Goal: Check status

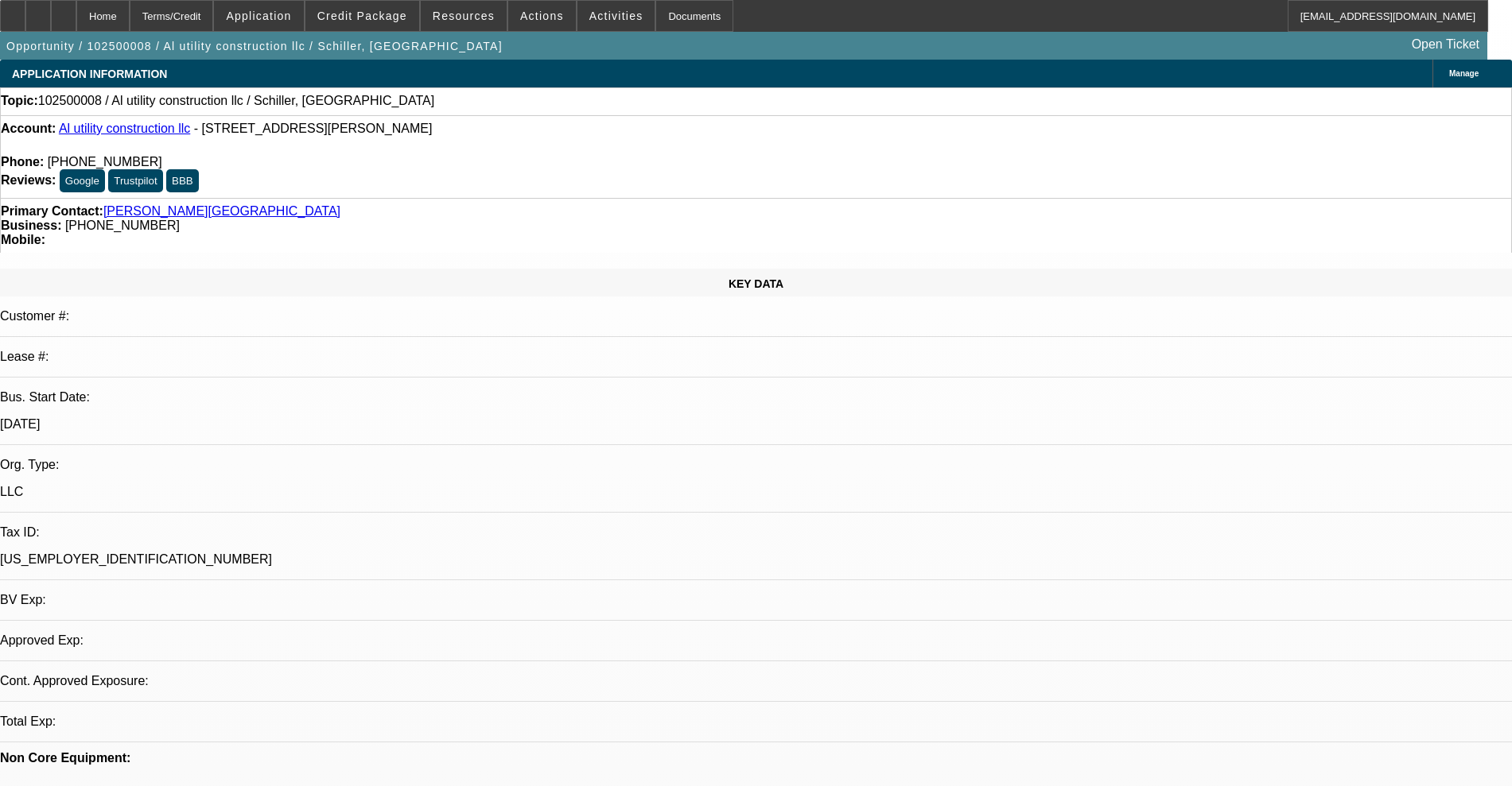
select select "0"
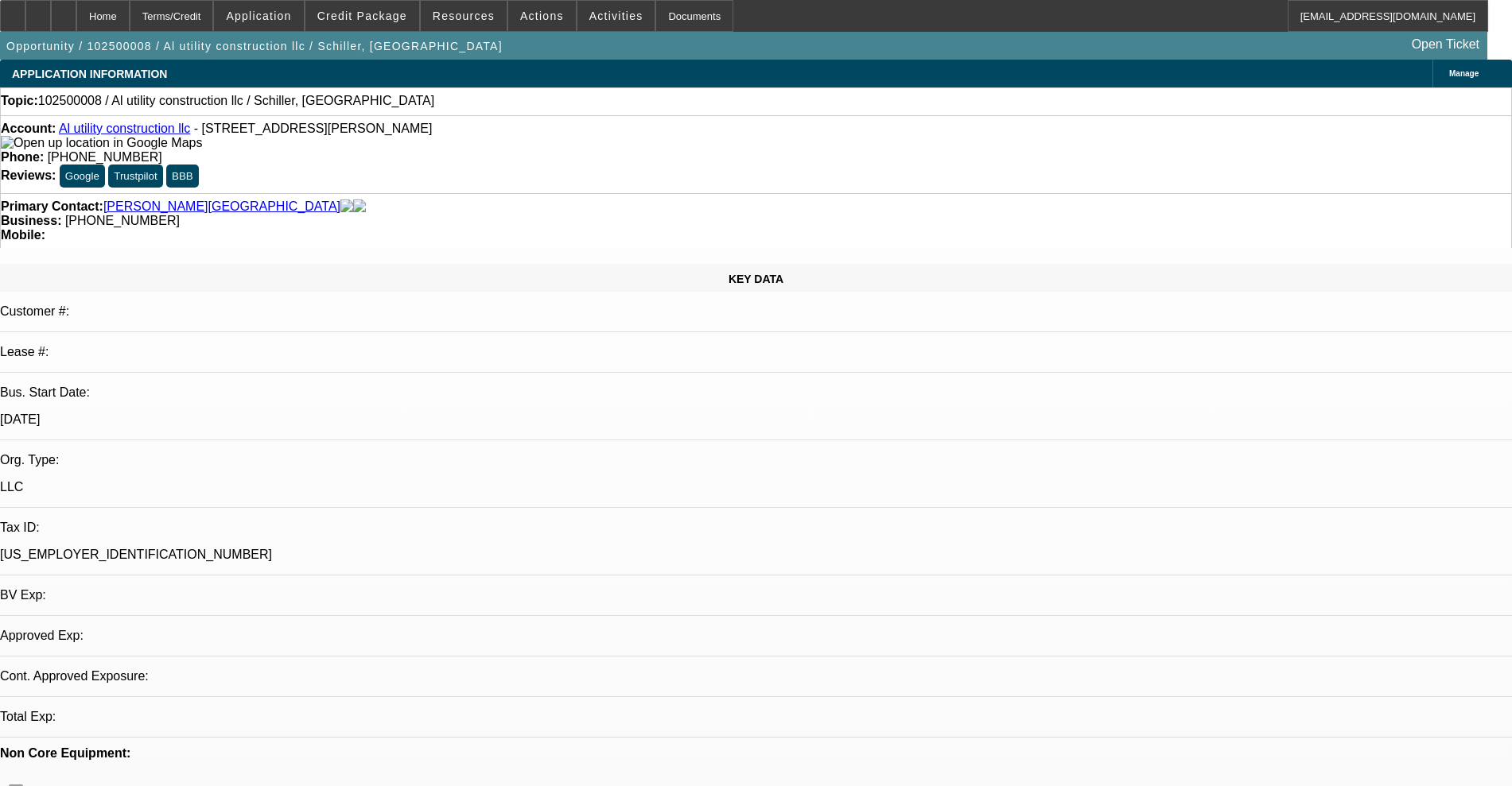
select select "2"
select select "0"
select select "6"
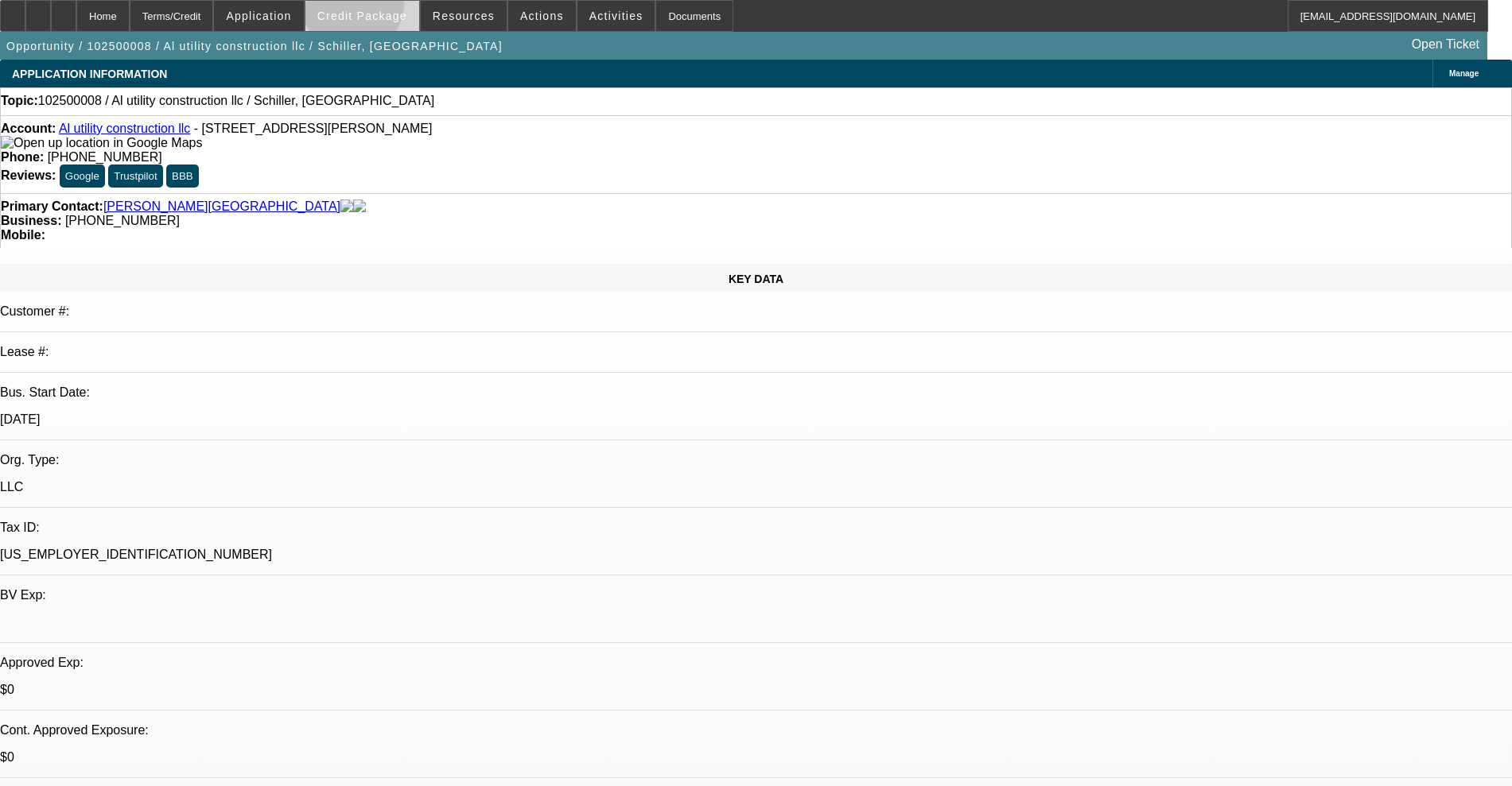
click at [378, 8] on span at bounding box center [362, 16] width 114 height 38
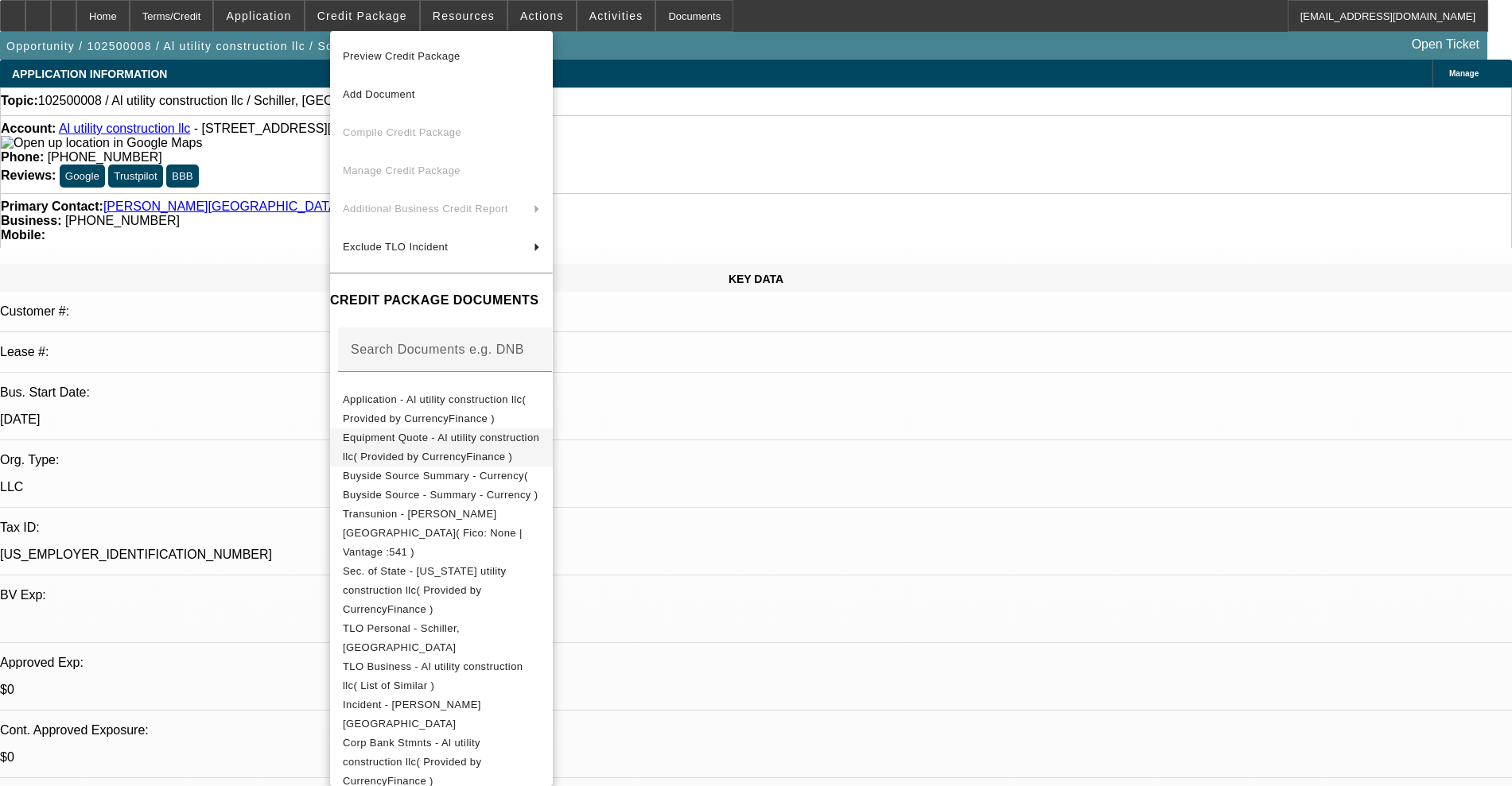
click at [436, 444] on span "Equipment Quote - Al utility construction llc( Provided by CurrencyFinance )" at bounding box center [441, 447] width 197 height 31
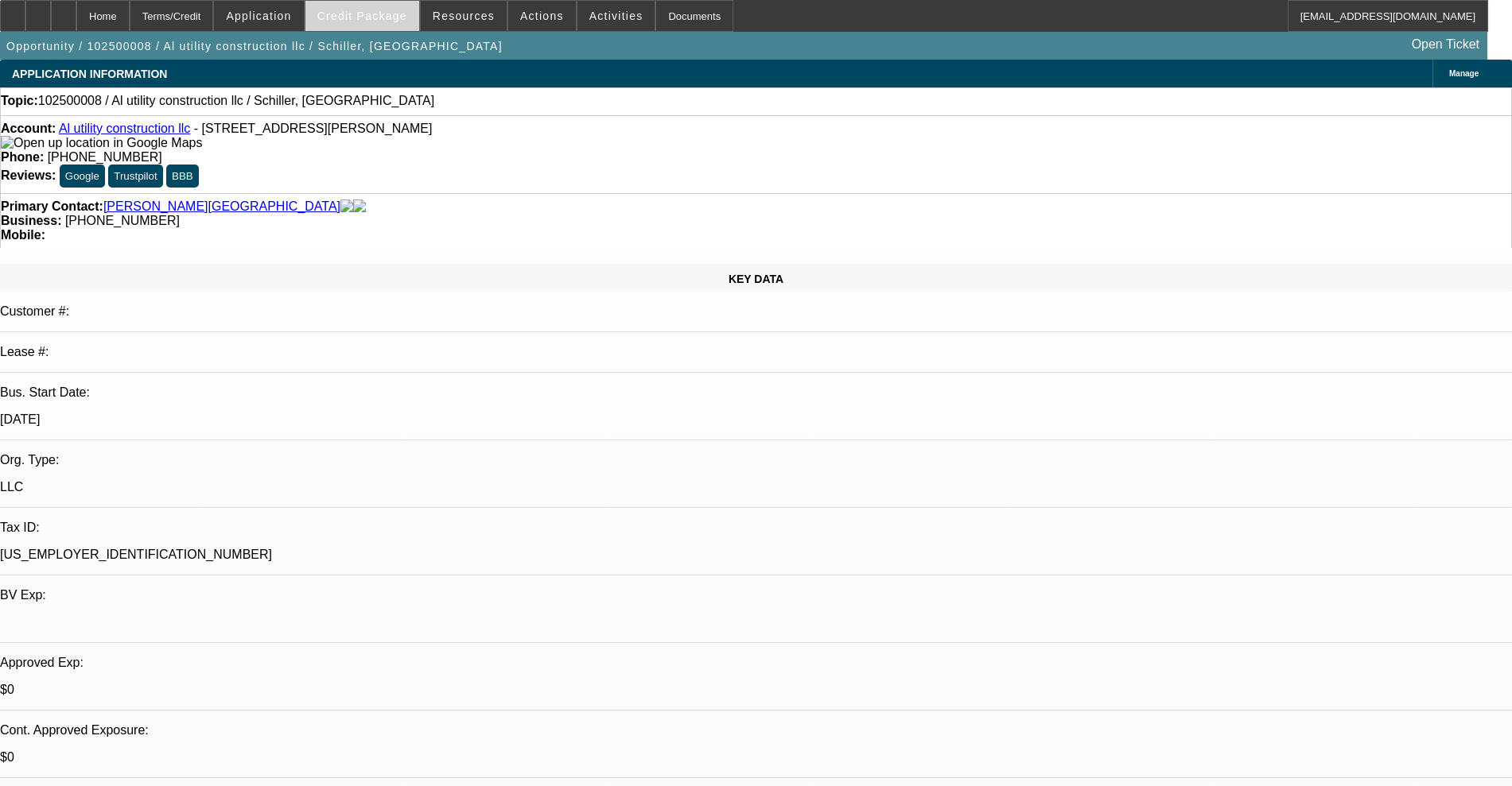
click at [384, 4] on span at bounding box center [362, 16] width 114 height 38
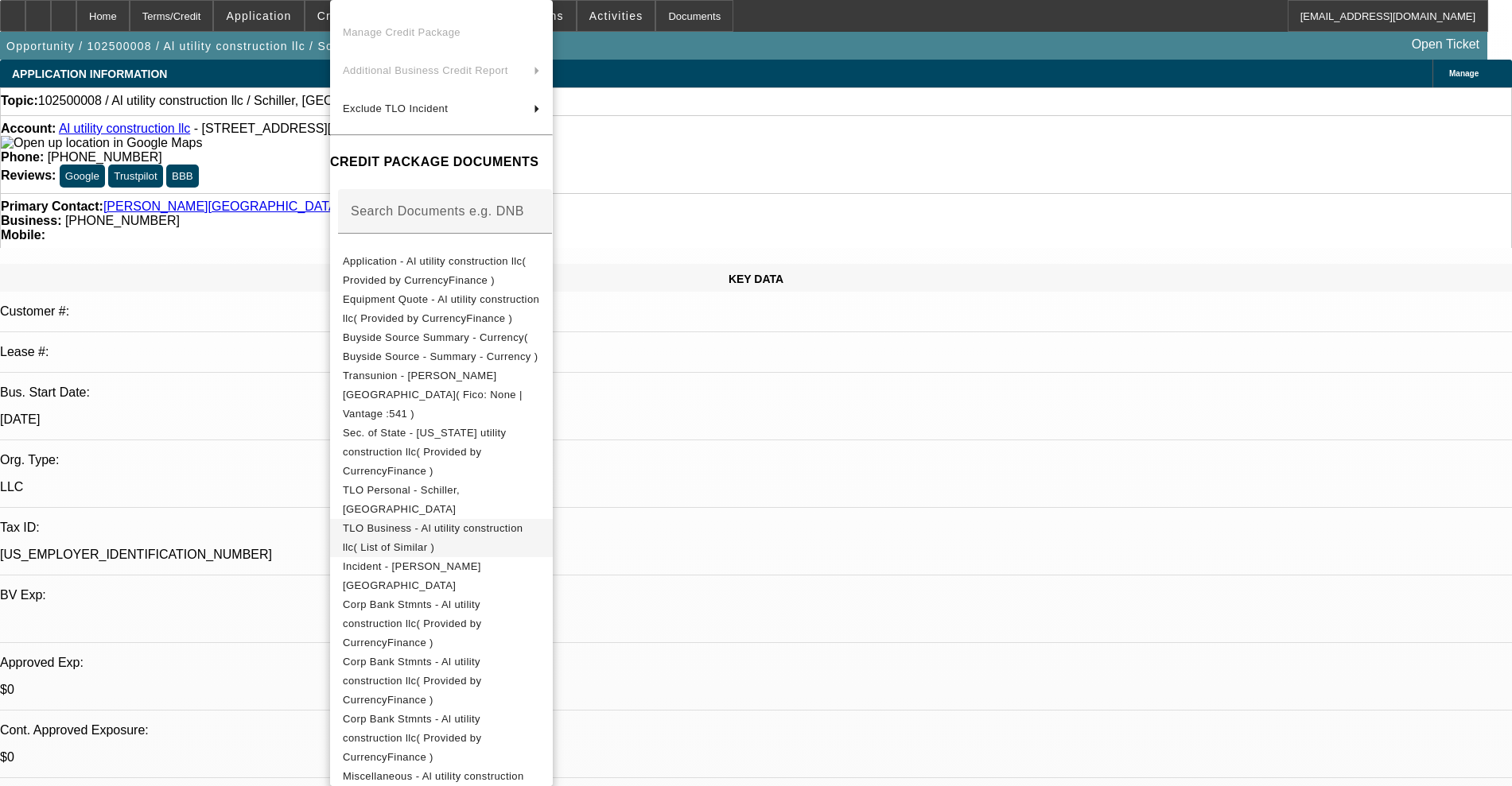
scroll to position [108, 0]
click at [464, 598] on span "Corp Bank Stmnts - Al utility construction llc( Provided by CurrencyFinance )" at bounding box center [412, 622] width 139 height 50
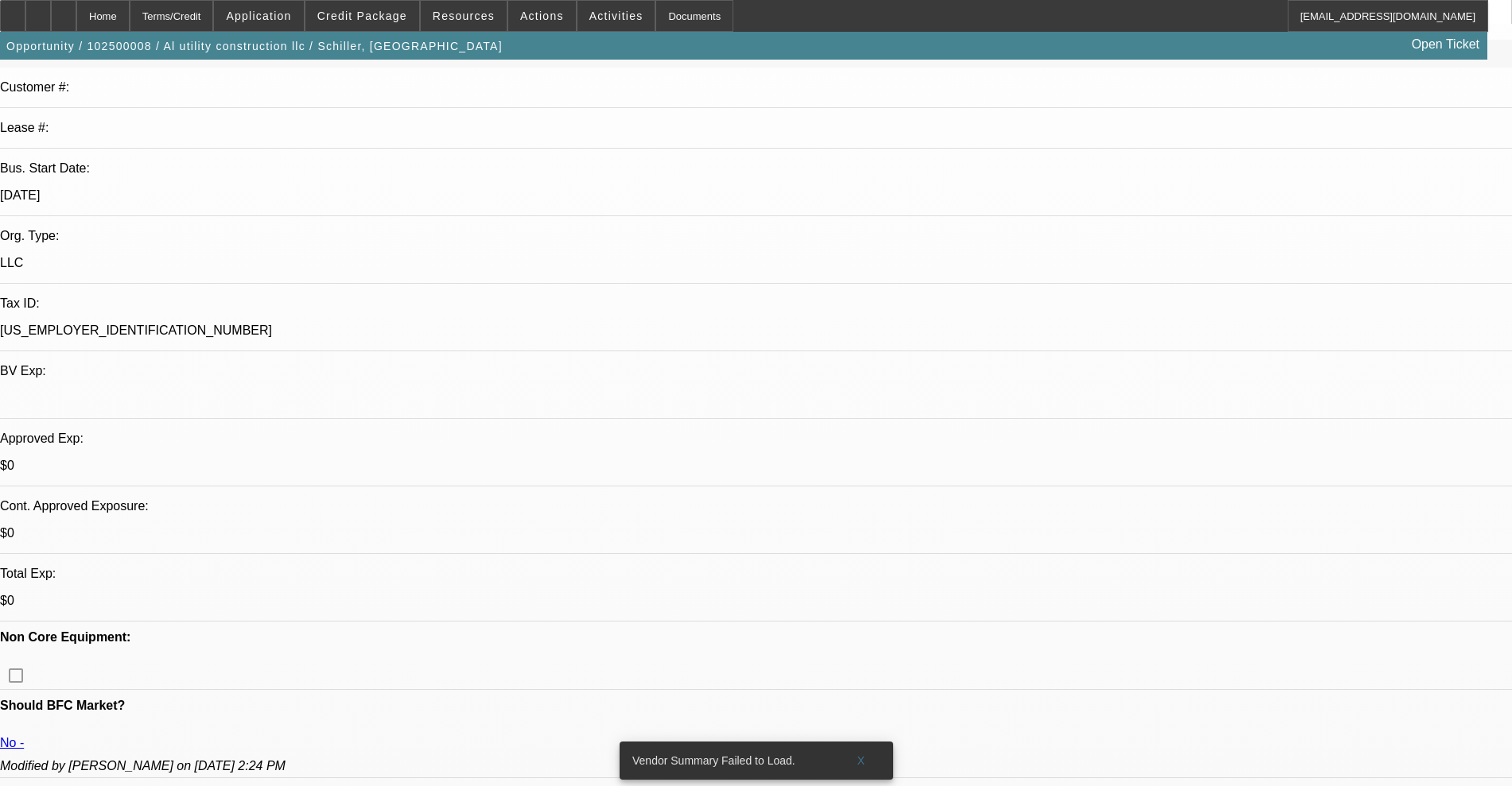
scroll to position [198, 0]
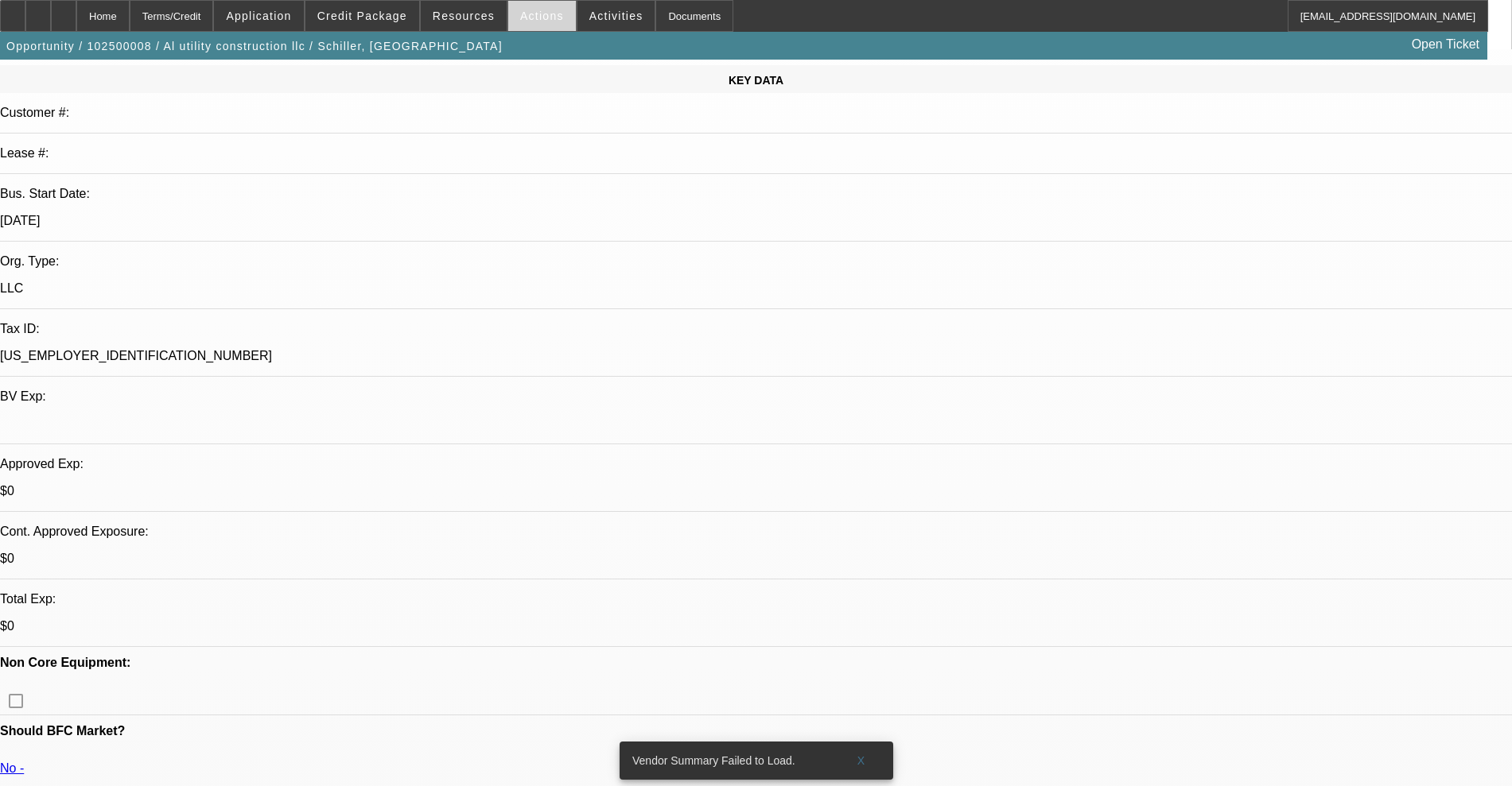
click at [547, 21] on span at bounding box center [541, 16] width 67 height 38
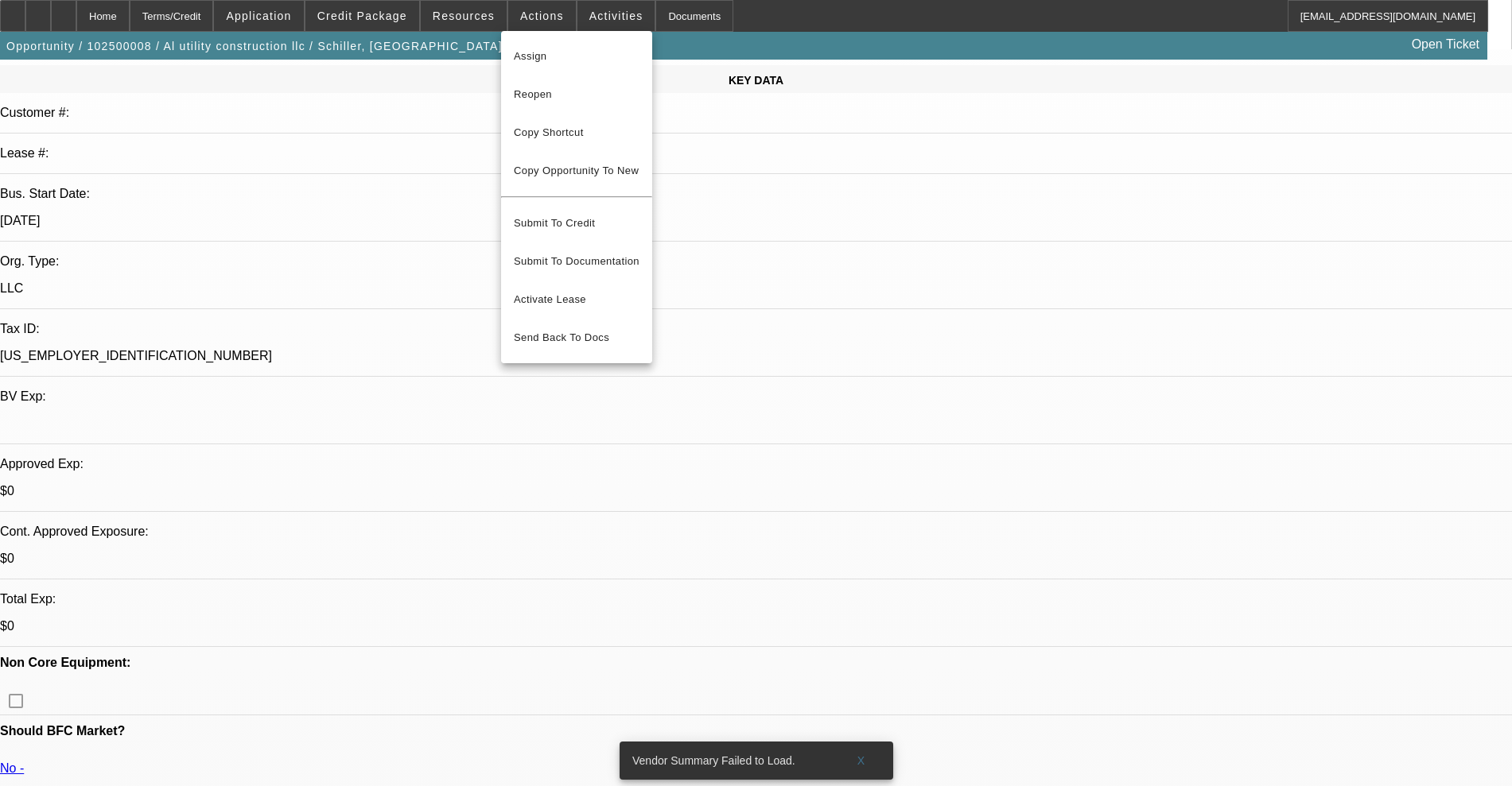
click at [588, 20] on div at bounding box center [756, 393] width 1512 height 786
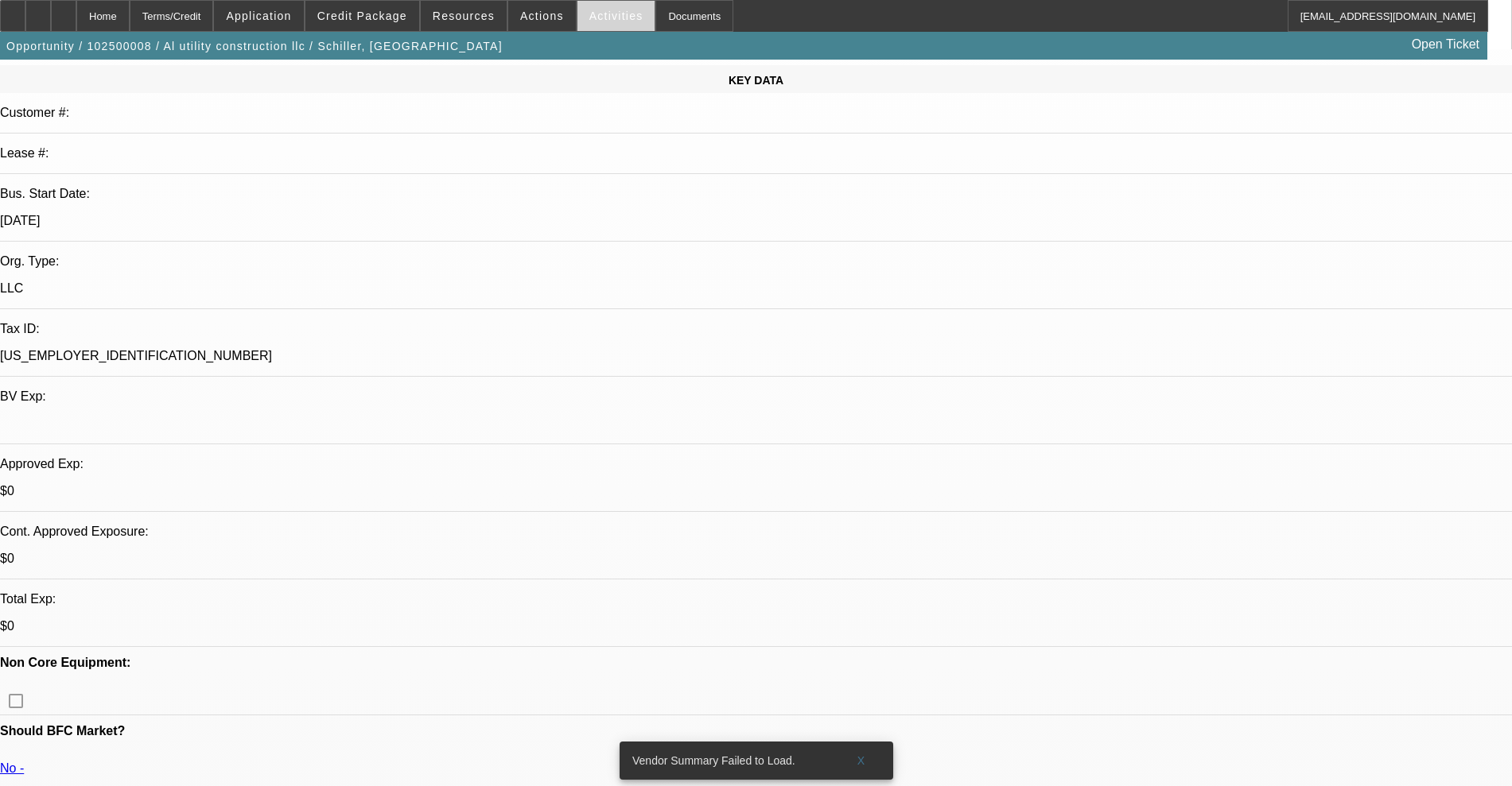
click at [596, 20] on span "Activities" at bounding box center [616, 15] width 54 height 12
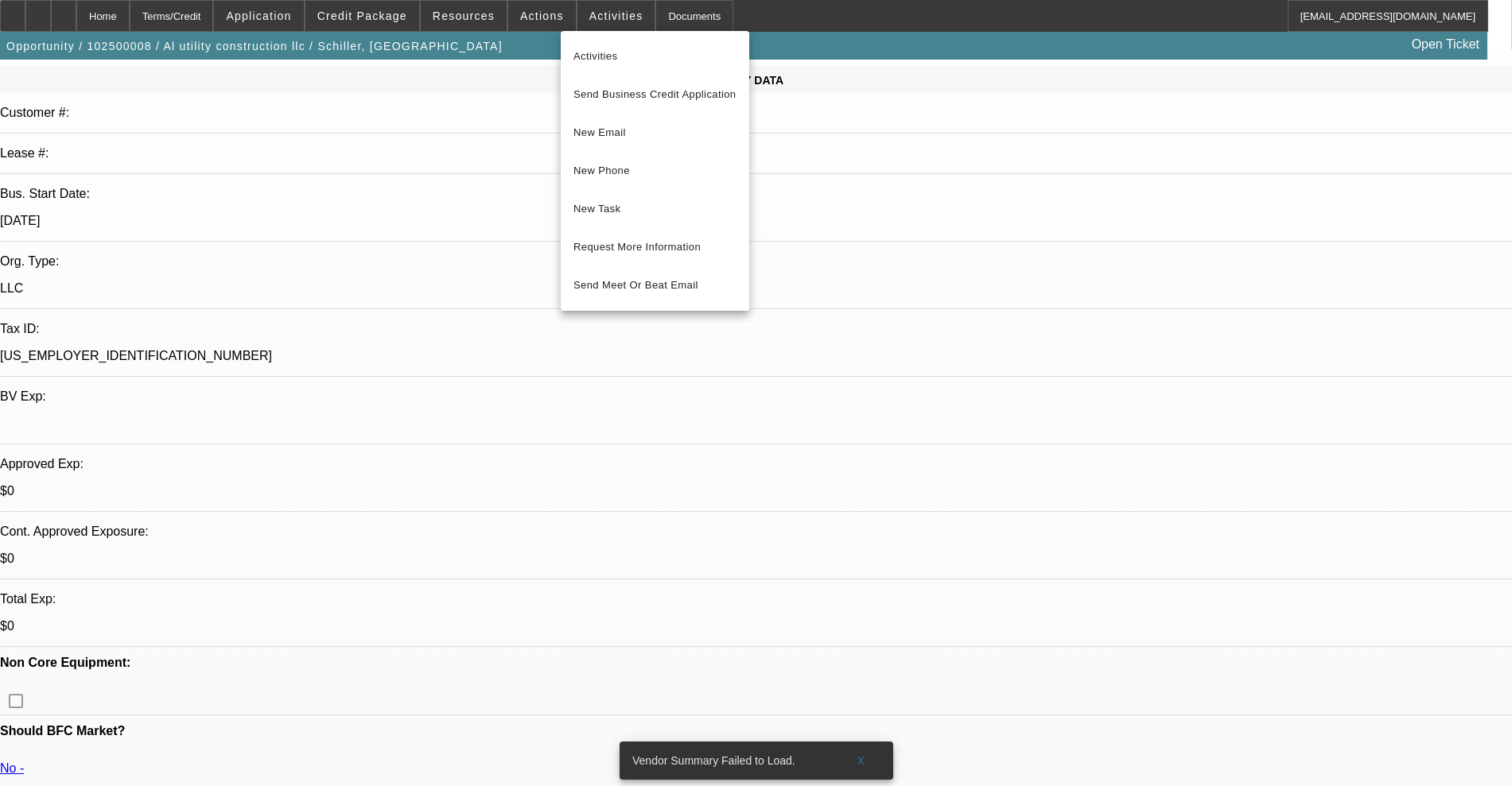
click at [548, 24] on div at bounding box center [756, 393] width 1512 height 786
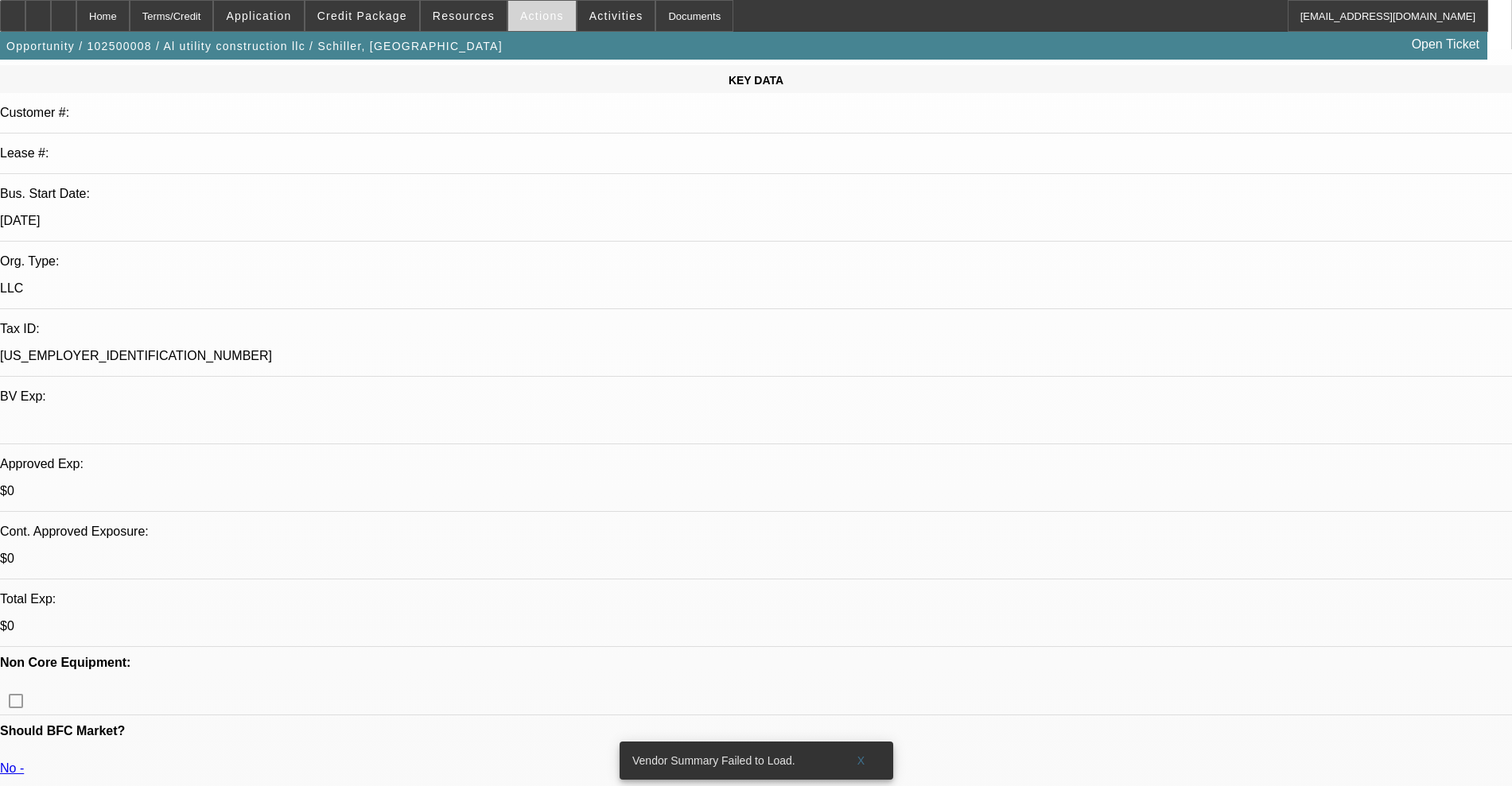
click at [536, 24] on span at bounding box center [541, 16] width 67 height 38
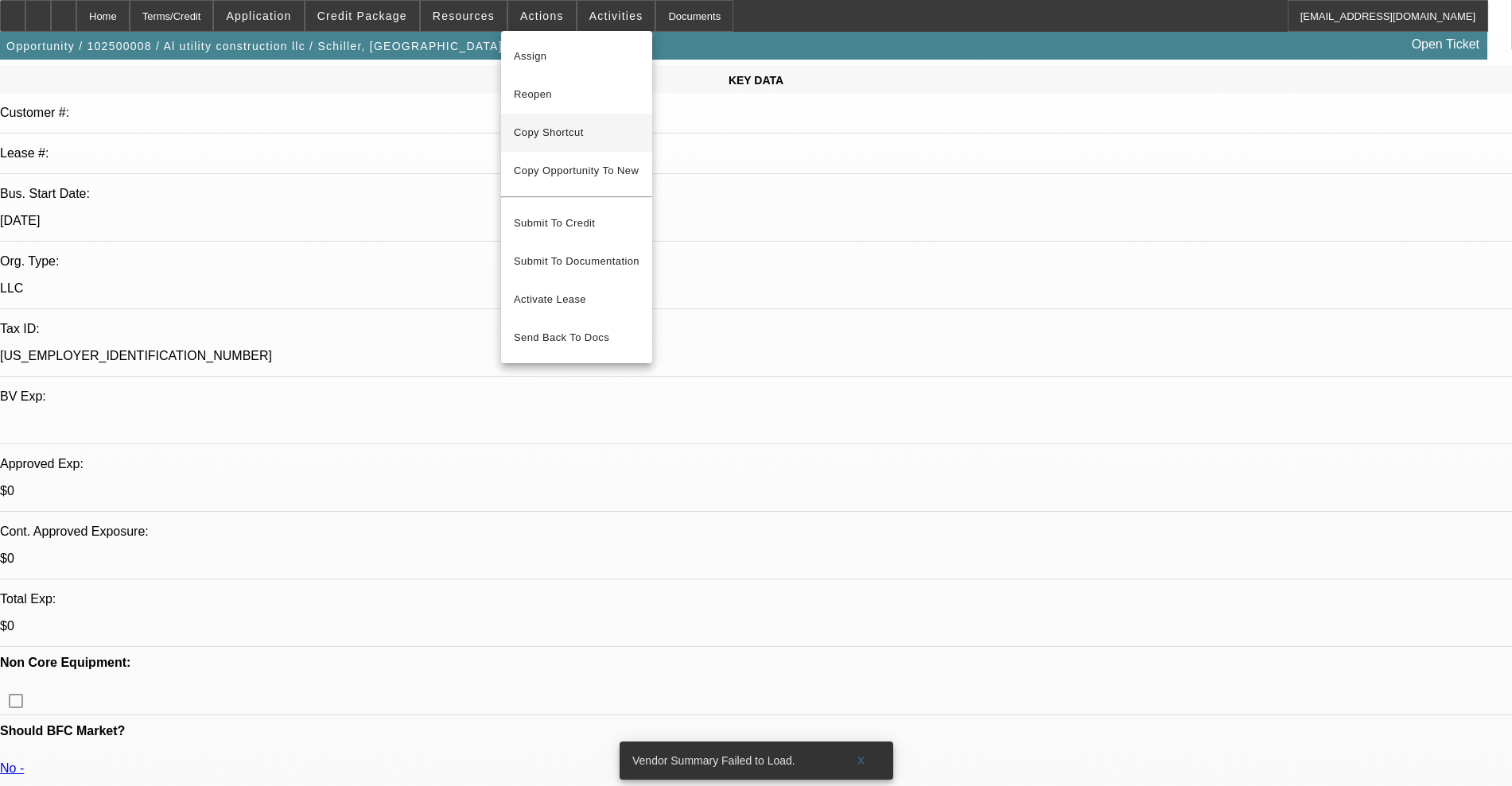
click at [569, 129] on span "Copy Shortcut" at bounding box center [576, 132] width 125 height 19
